Goal: Use online tool/utility: Utilize a website feature to perform a specific function

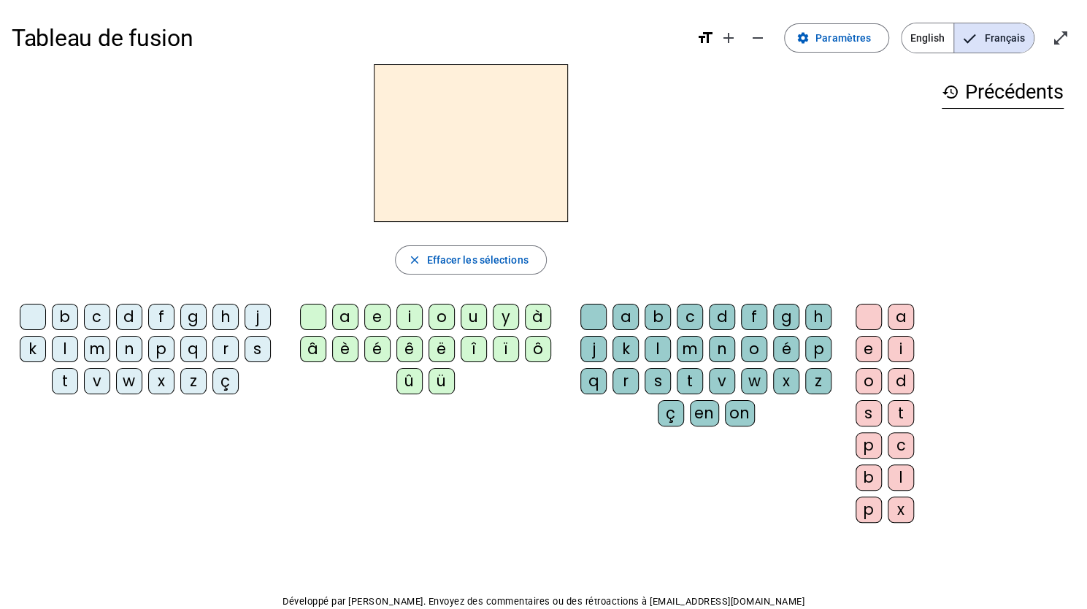
click at [66, 340] on div "l" at bounding box center [65, 349] width 26 height 26
click at [343, 315] on div "a" at bounding box center [345, 317] width 26 height 26
click at [69, 377] on div "t" at bounding box center [65, 381] width 26 height 26
click at [624, 378] on div "r" at bounding box center [626, 381] width 26 height 26
click at [96, 311] on div "c" at bounding box center [97, 317] width 26 height 26
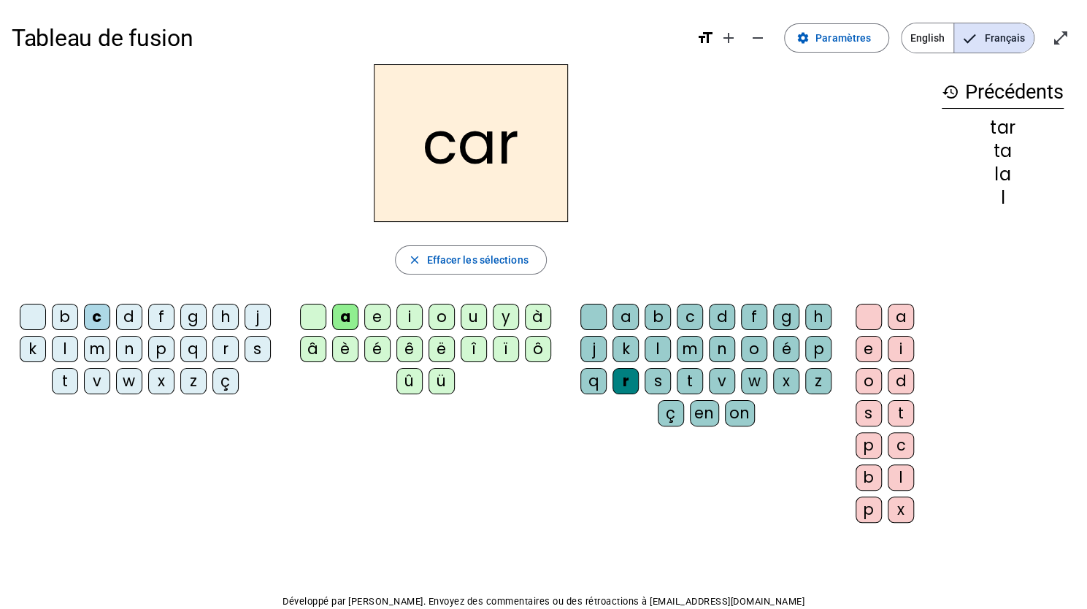
click at [66, 312] on div "b" at bounding box center [65, 317] width 26 height 26
click at [161, 340] on div "p" at bounding box center [161, 349] width 26 height 26
click at [472, 315] on div "u" at bounding box center [474, 317] width 26 height 26
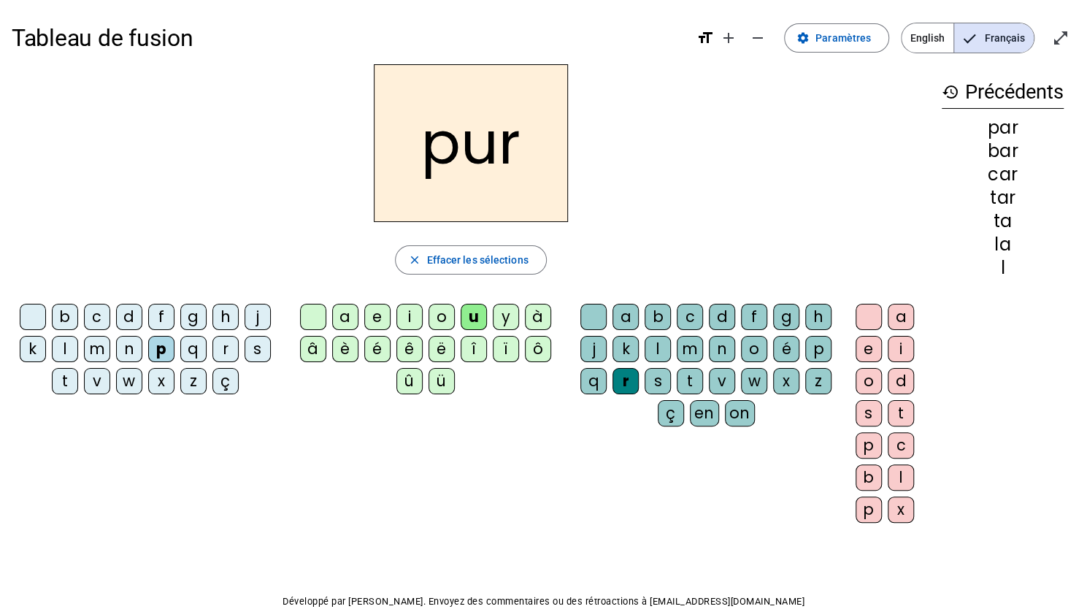
click at [125, 309] on div "d" at bounding box center [129, 317] width 26 height 26
click at [257, 338] on div "s" at bounding box center [258, 349] width 26 height 26
click at [865, 315] on div at bounding box center [869, 317] width 26 height 26
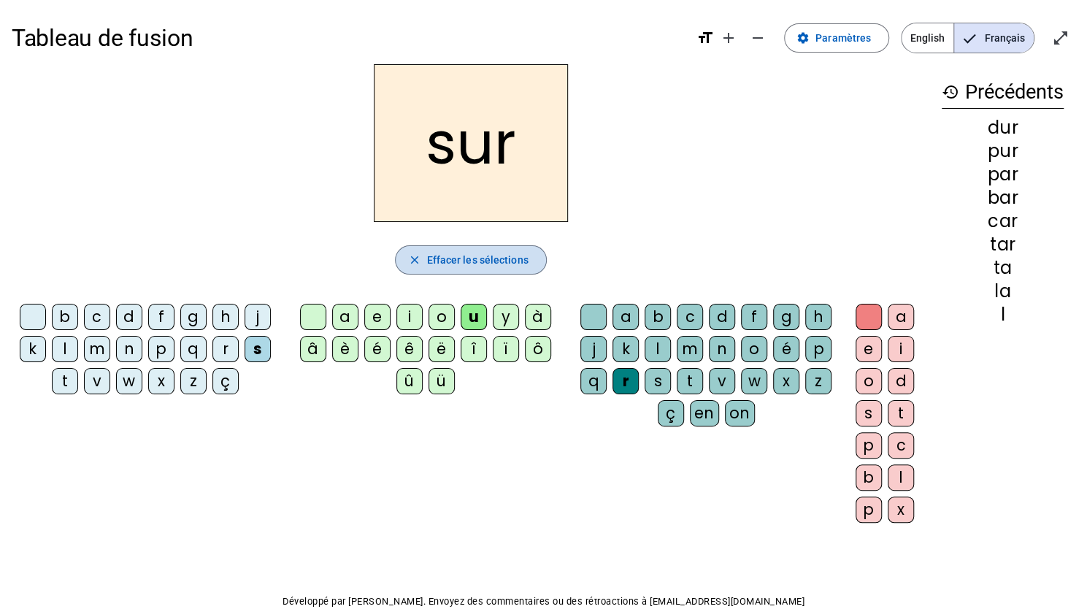
click at [481, 257] on span "Effacer les sélections" at bounding box center [476, 260] width 101 height 18
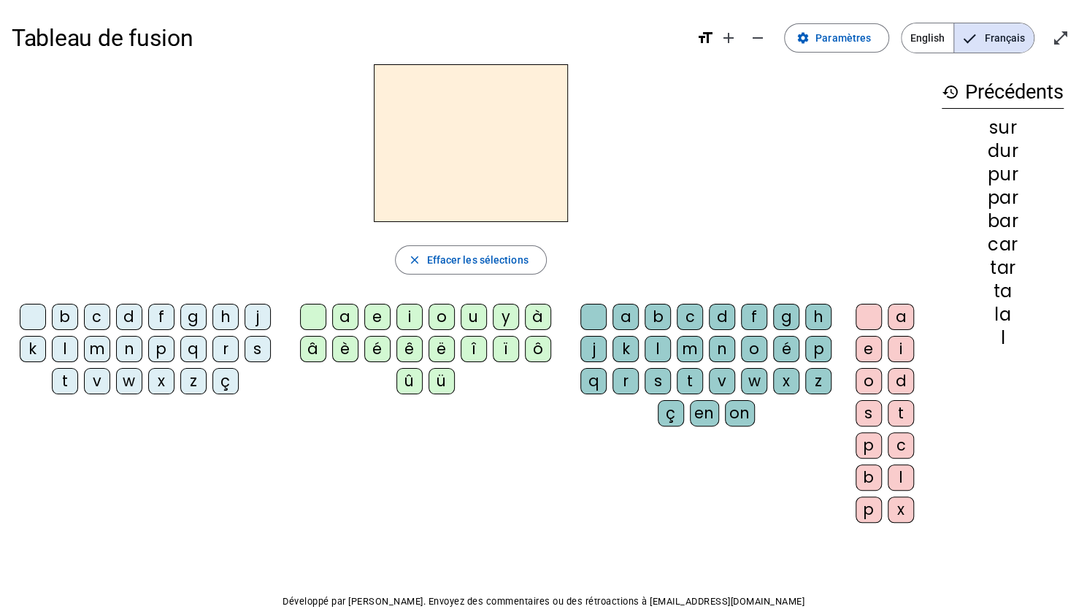
click at [258, 344] on div "s" at bounding box center [258, 349] width 26 height 26
click at [473, 307] on div "u" at bounding box center [474, 317] width 26 height 26
click at [229, 202] on div "su" at bounding box center [471, 143] width 919 height 158
click at [348, 313] on div "a" at bounding box center [345, 317] width 26 height 26
click at [409, 315] on div "i" at bounding box center [409, 317] width 26 height 26
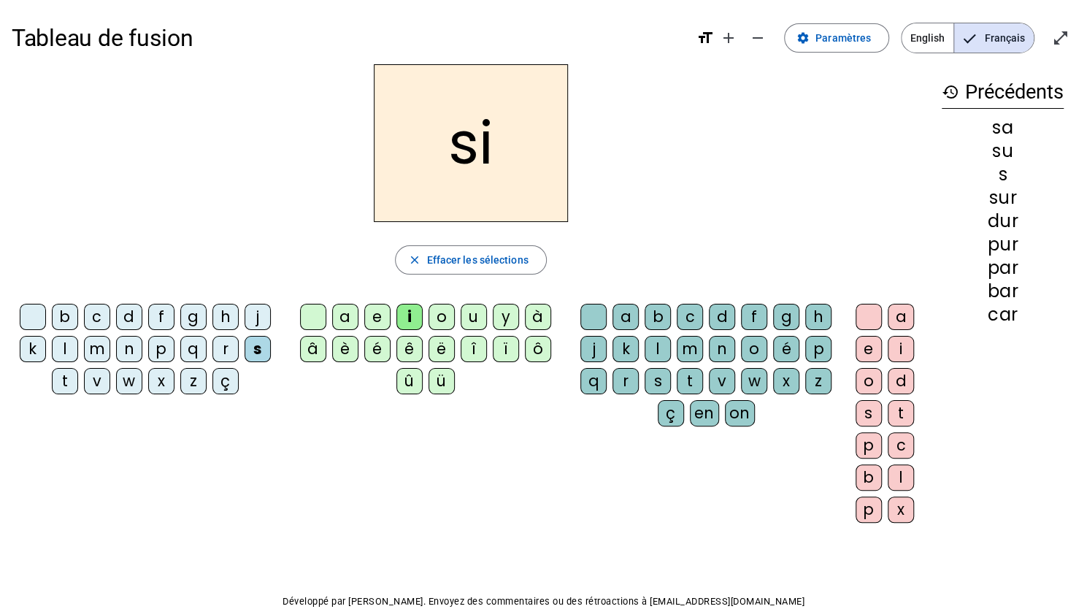
click at [656, 344] on div "l" at bounding box center [658, 349] width 26 height 26
click at [99, 348] on div "m" at bounding box center [97, 349] width 26 height 26
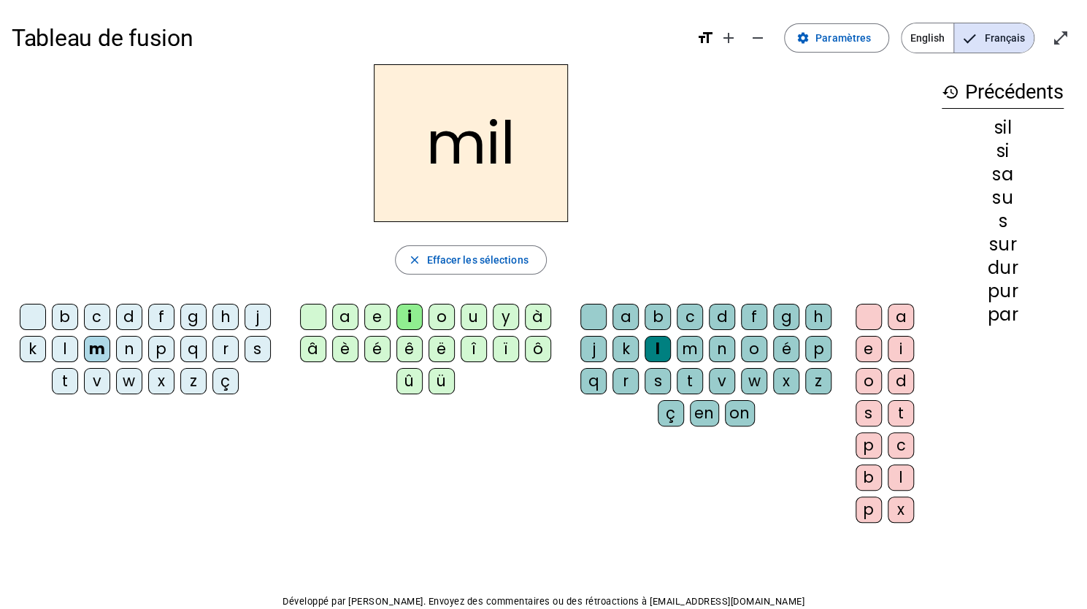
click at [99, 314] on div "c" at bounding box center [97, 317] width 26 height 26
click at [250, 340] on div "s" at bounding box center [258, 349] width 26 height 26
